Goal: Transaction & Acquisition: Purchase product/service

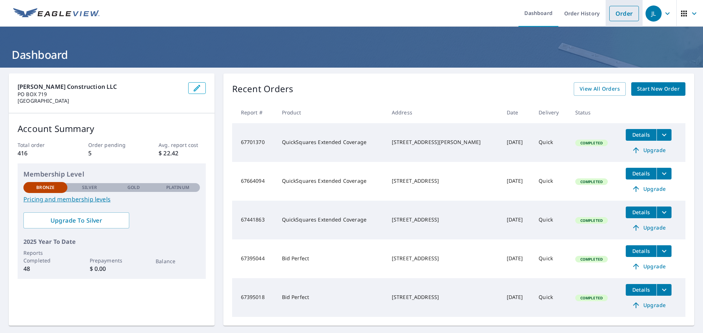
click at [625, 14] on link "Order" at bounding box center [624, 13] width 30 height 15
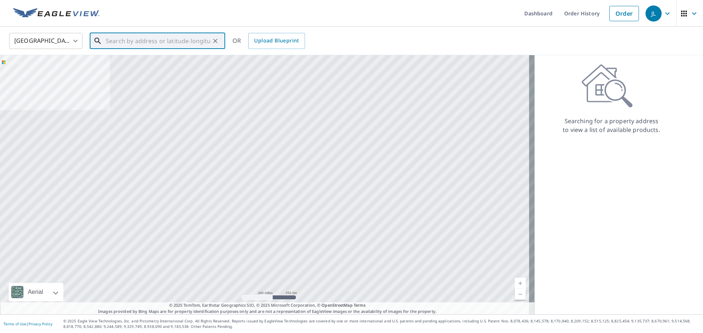
click at [167, 43] on input "text" at bounding box center [158, 41] width 104 height 20
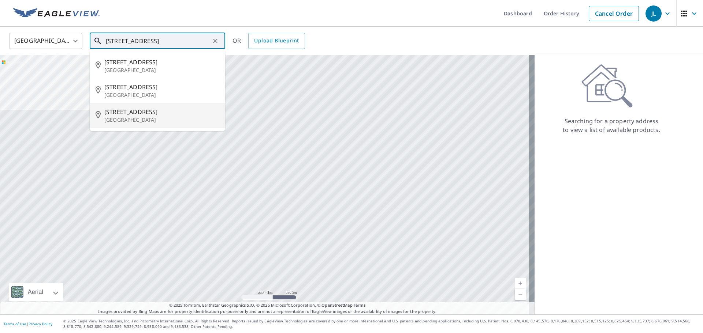
click at [157, 124] on li "[STREET_ADDRESS]" at bounding box center [157, 115] width 135 height 25
type input "[STREET_ADDRESS]"
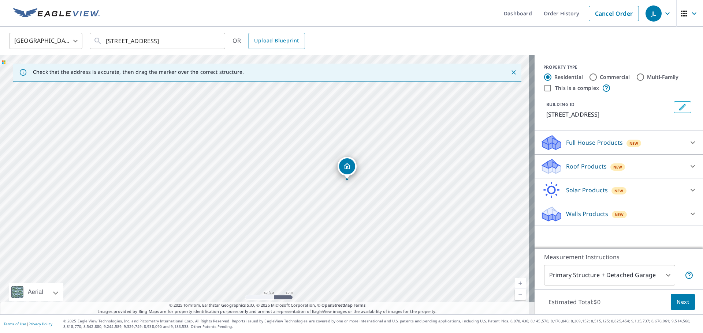
click at [393, 183] on div "[STREET_ADDRESS]" at bounding box center [267, 185] width 534 height 260
click at [616, 169] on div "New" at bounding box center [617, 167] width 15 height 7
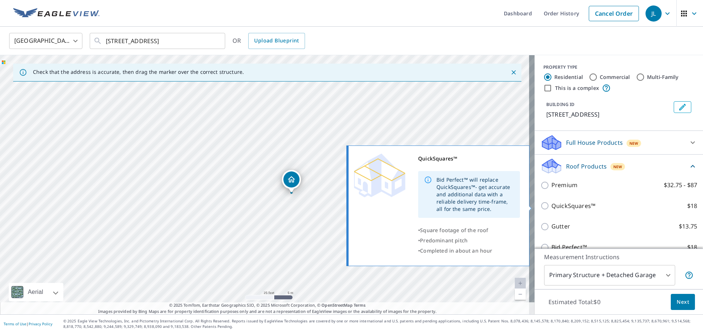
click at [541, 205] on input "QuickSquares™ $18" at bounding box center [545, 206] width 11 height 9
checkbox input "true"
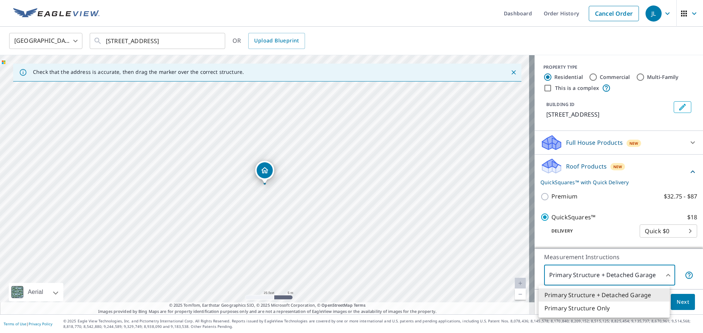
click at [664, 279] on body "JL JL Dashboard Order History Cancel Order JL [GEOGRAPHIC_DATA] US ​ [STREET_AD…" at bounding box center [351, 166] width 703 height 333
click at [596, 311] on li "Primary Structure Only" at bounding box center [603, 308] width 131 height 13
type input "2"
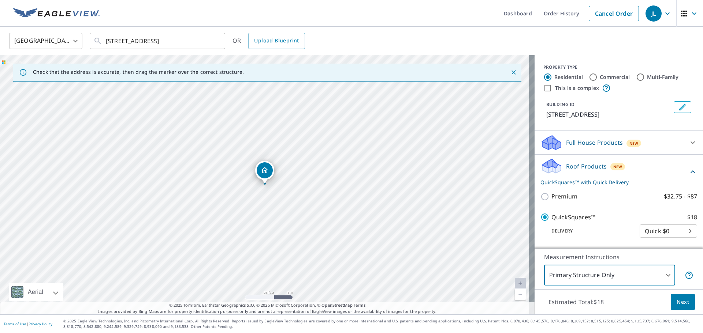
click at [683, 303] on span "Next" at bounding box center [682, 302] width 12 height 9
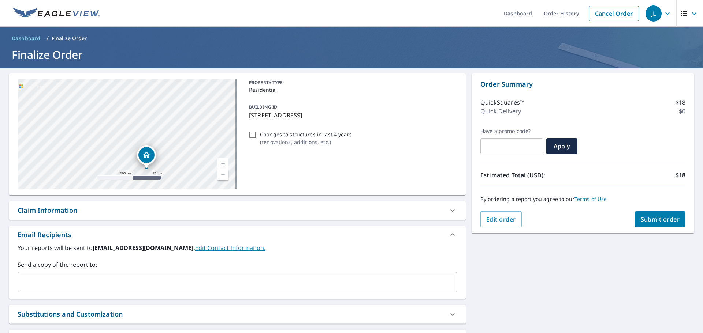
click at [49, 283] on input "text" at bounding box center [232, 283] width 422 height 14
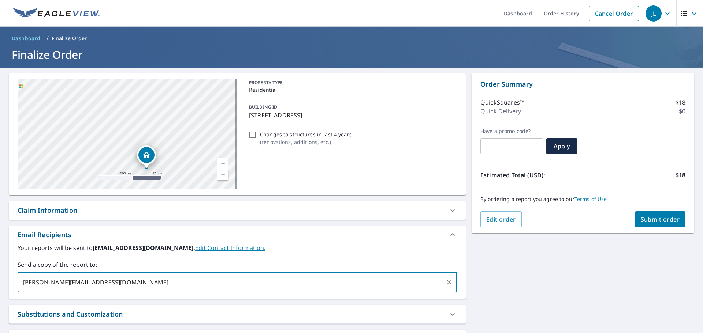
scroll to position [63, 0]
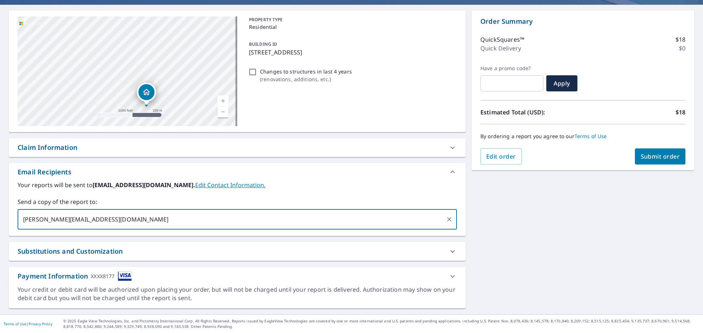
type input "[PERSON_NAME][EMAIL_ADDRESS][DOMAIN_NAME]"
click at [651, 158] on span "Submit order" at bounding box center [660, 157] width 39 height 8
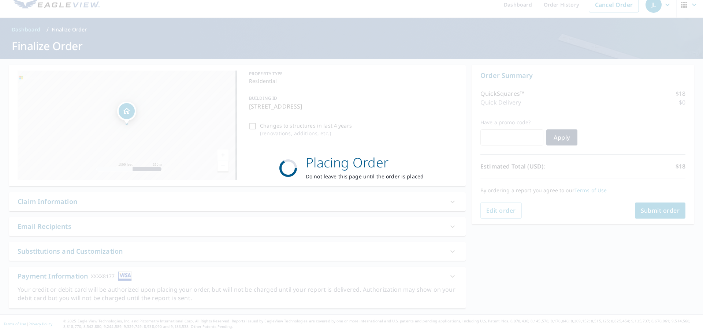
scroll to position [9, 0]
